Goal: Transaction & Acquisition: Subscribe to service/newsletter

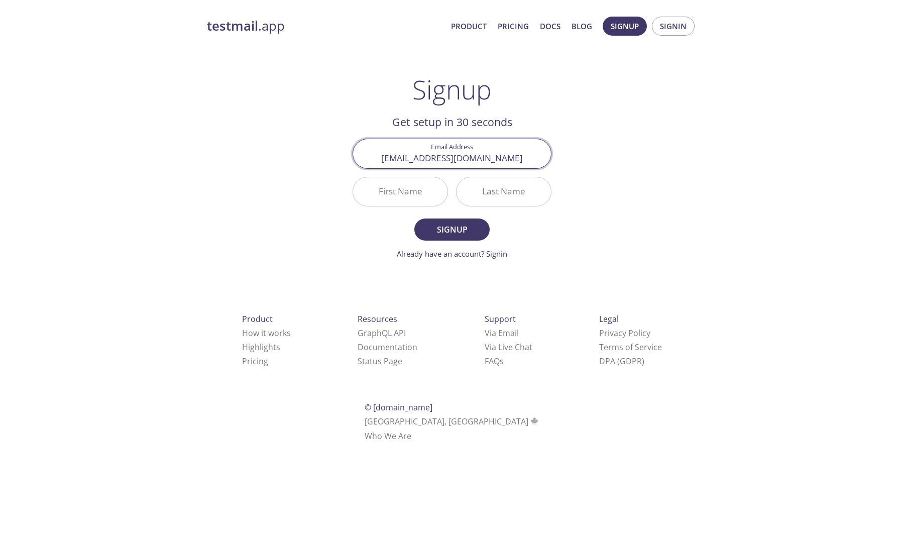
type input "[EMAIL_ADDRESS][DOMAIN_NAME]"
click at [393, 198] on input "First Name" at bounding box center [400, 191] width 94 height 29
type input "[PERSON_NAME]"
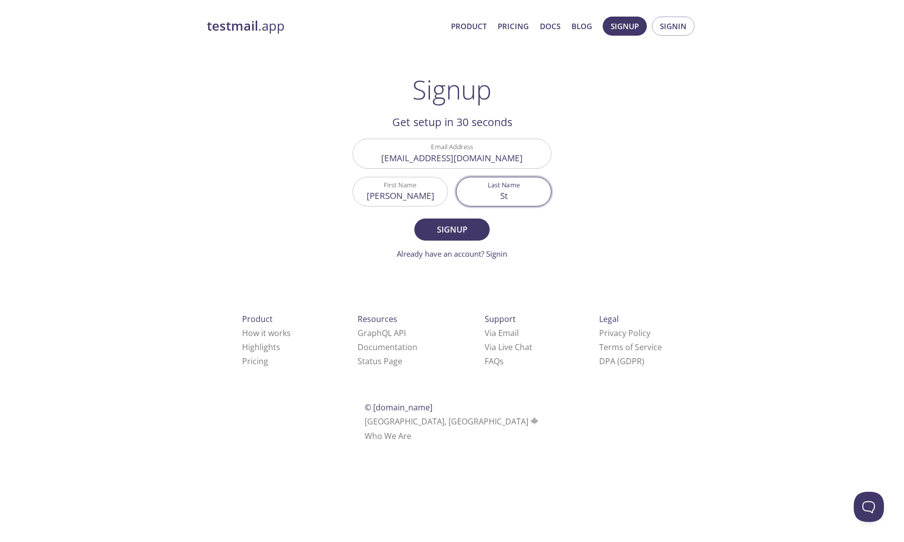
type input "S"
type input "[PERSON_NAME]"
click at [472, 233] on span "Signup" at bounding box center [451, 229] width 53 height 14
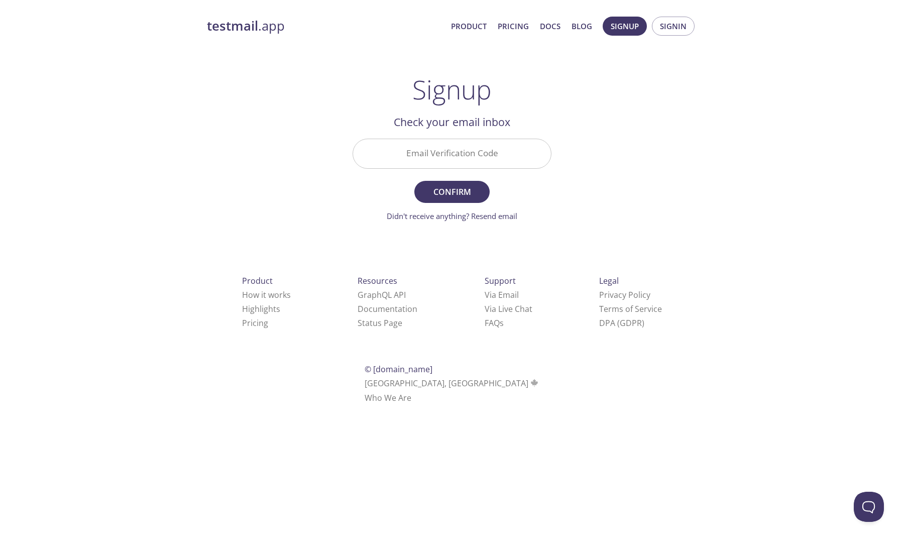
click at [450, 156] on input "Email Verification Code" at bounding box center [452, 153] width 198 height 29
paste input "2PYN8N8"
type input "2PYN8N8"
click at [451, 189] on span "Confirm" at bounding box center [451, 192] width 53 height 14
